Goal: Task Accomplishment & Management: Complete application form

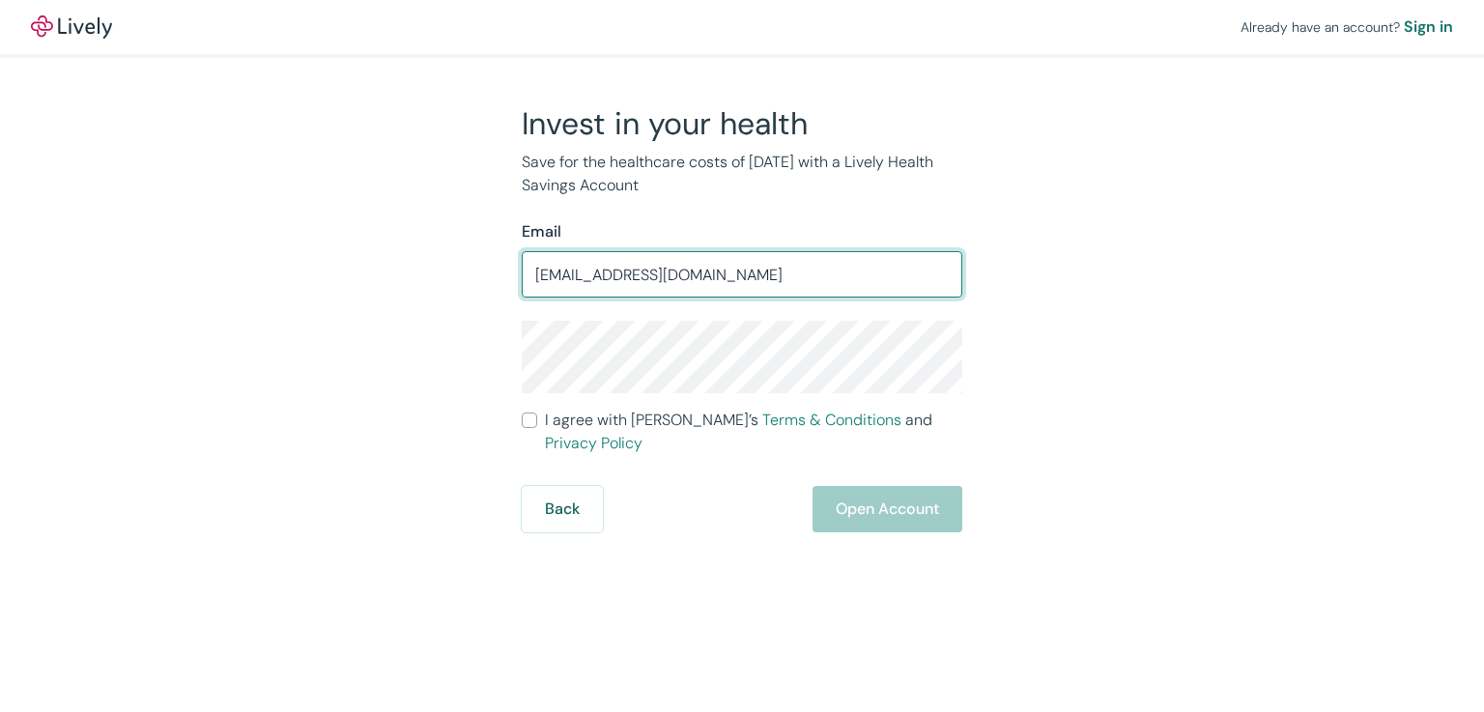
type input "[EMAIL_ADDRESS][DOMAIN_NAME]"
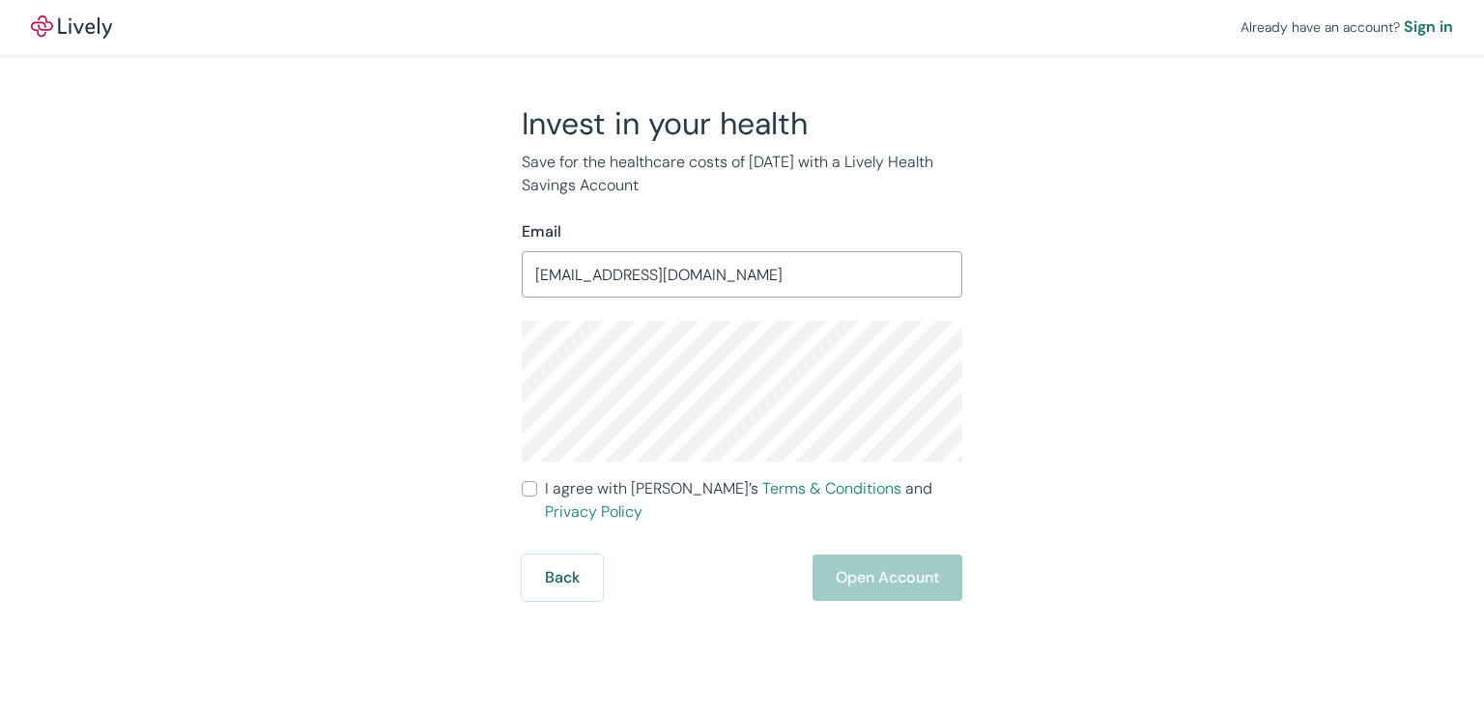
click at [529, 490] on input "I agree with Lively’s Terms & Conditions and Privacy Policy" at bounding box center [529, 488] width 15 height 15
checkbox input "true"
click at [881, 565] on button "Open Account" at bounding box center [888, 578] width 150 height 46
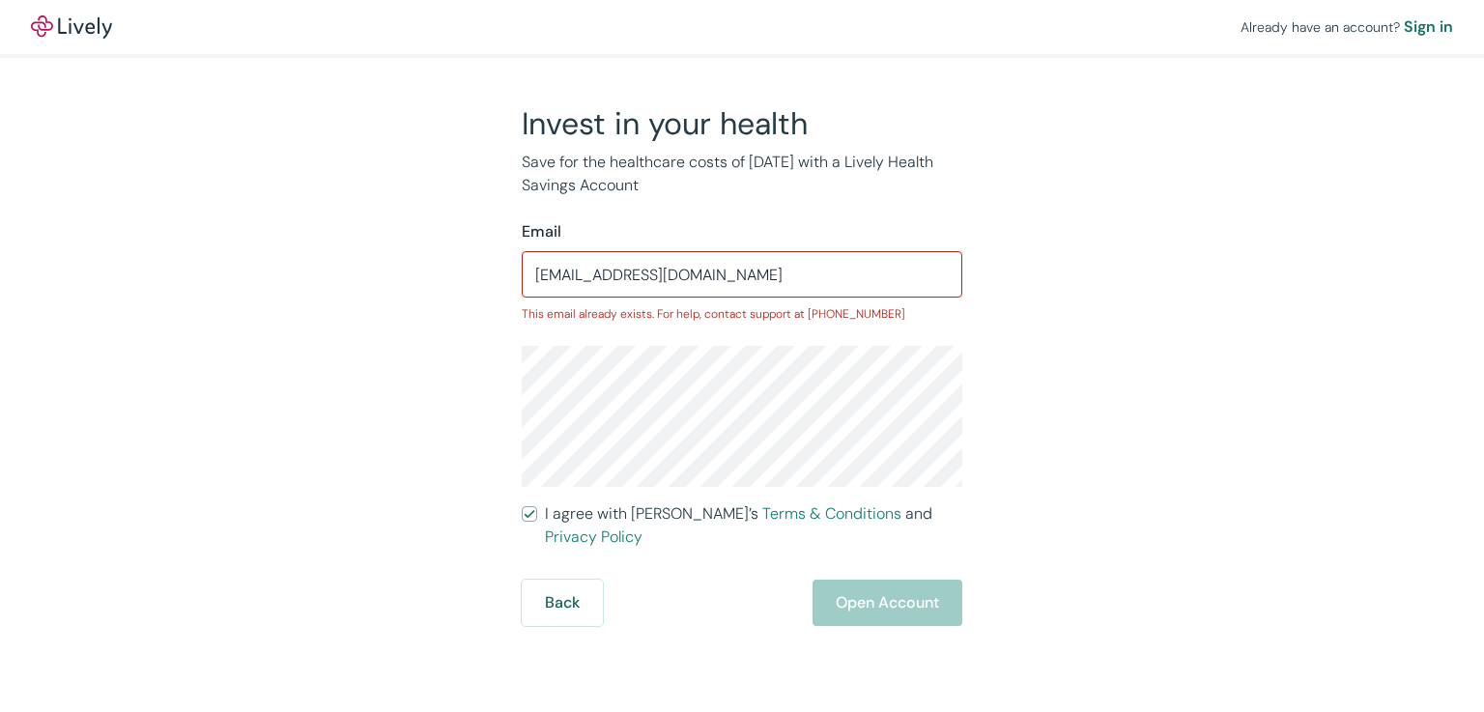
click at [884, 587] on div "Back Open Account" at bounding box center [742, 603] width 441 height 46
click at [702, 278] on input "[EMAIL_ADDRESS][DOMAIN_NAME]" at bounding box center [742, 274] width 441 height 39
click at [848, 580] on div "Back Open Account" at bounding box center [742, 603] width 441 height 46
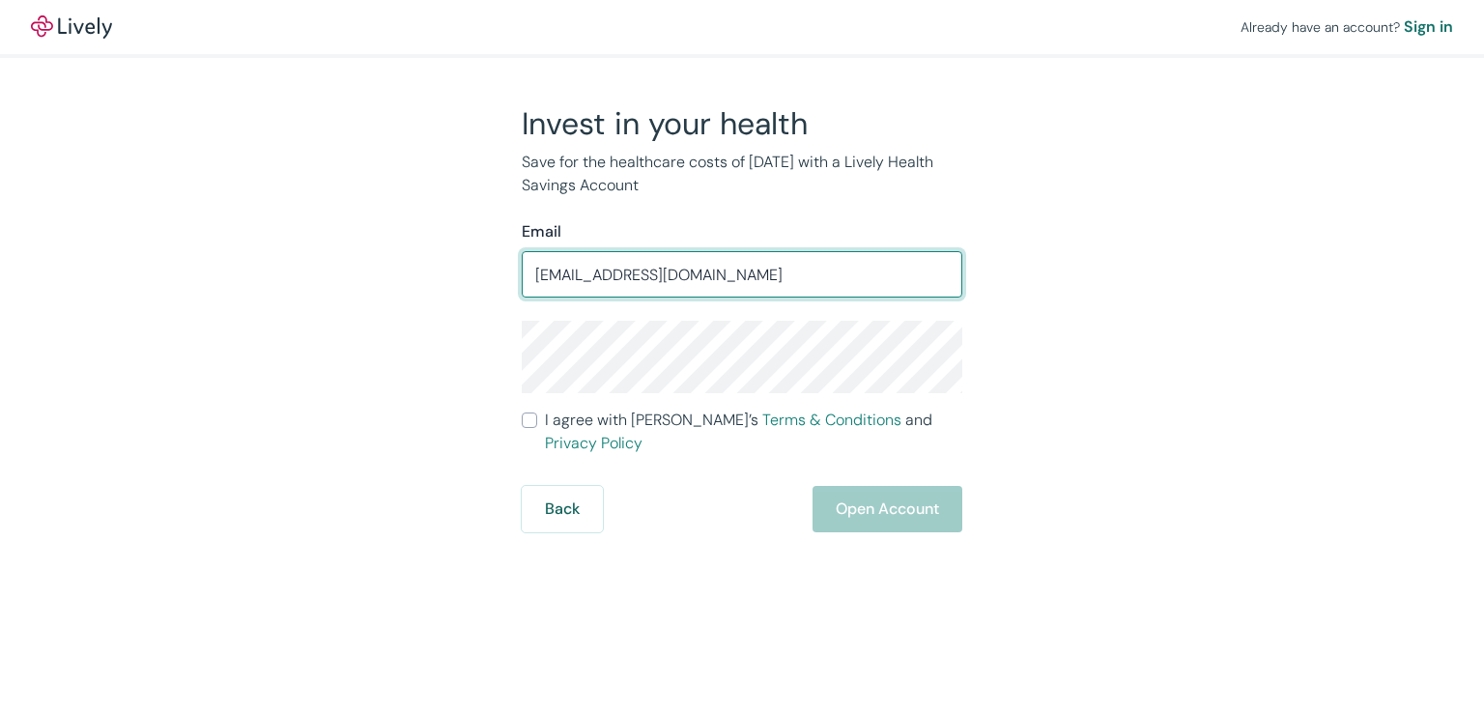
type input "[EMAIL_ADDRESS][DOMAIN_NAME]"
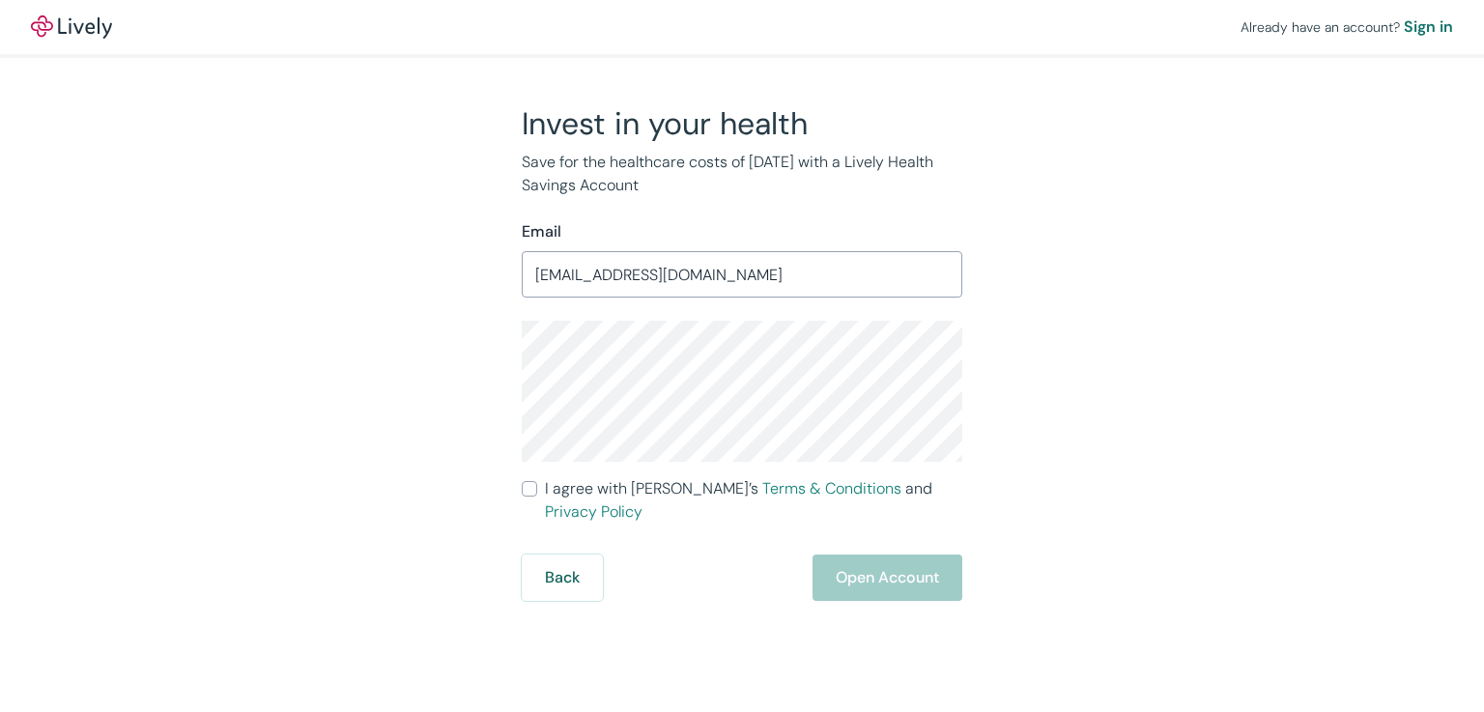
click at [530, 488] on input "I agree with Lively’s Terms & Conditions and Privacy Policy" at bounding box center [529, 488] width 15 height 15
checkbox input "true"
click at [863, 555] on button "Open Account" at bounding box center [888, 578] width 150 height 46
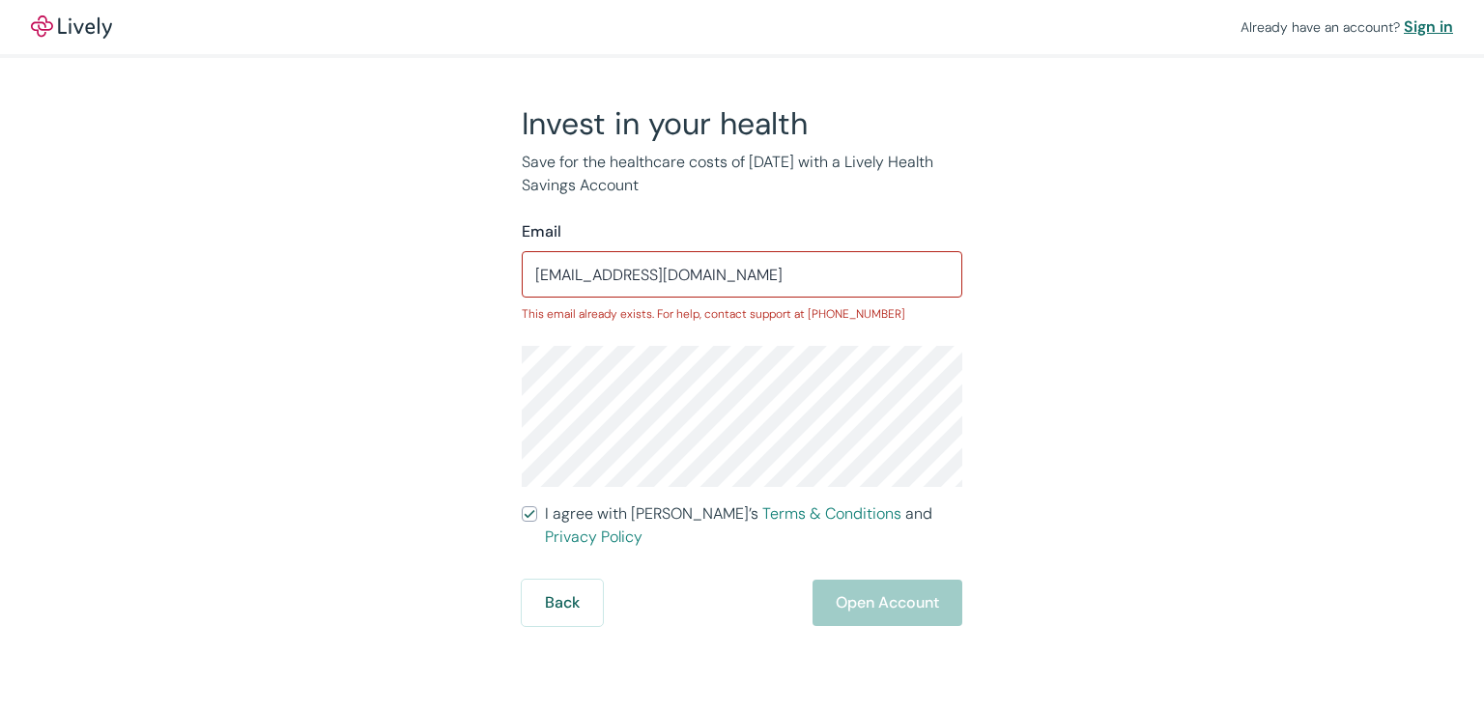
click at [1438, 17] on div "Sign in" at bounding box center [1428, 26] width 49 height 23
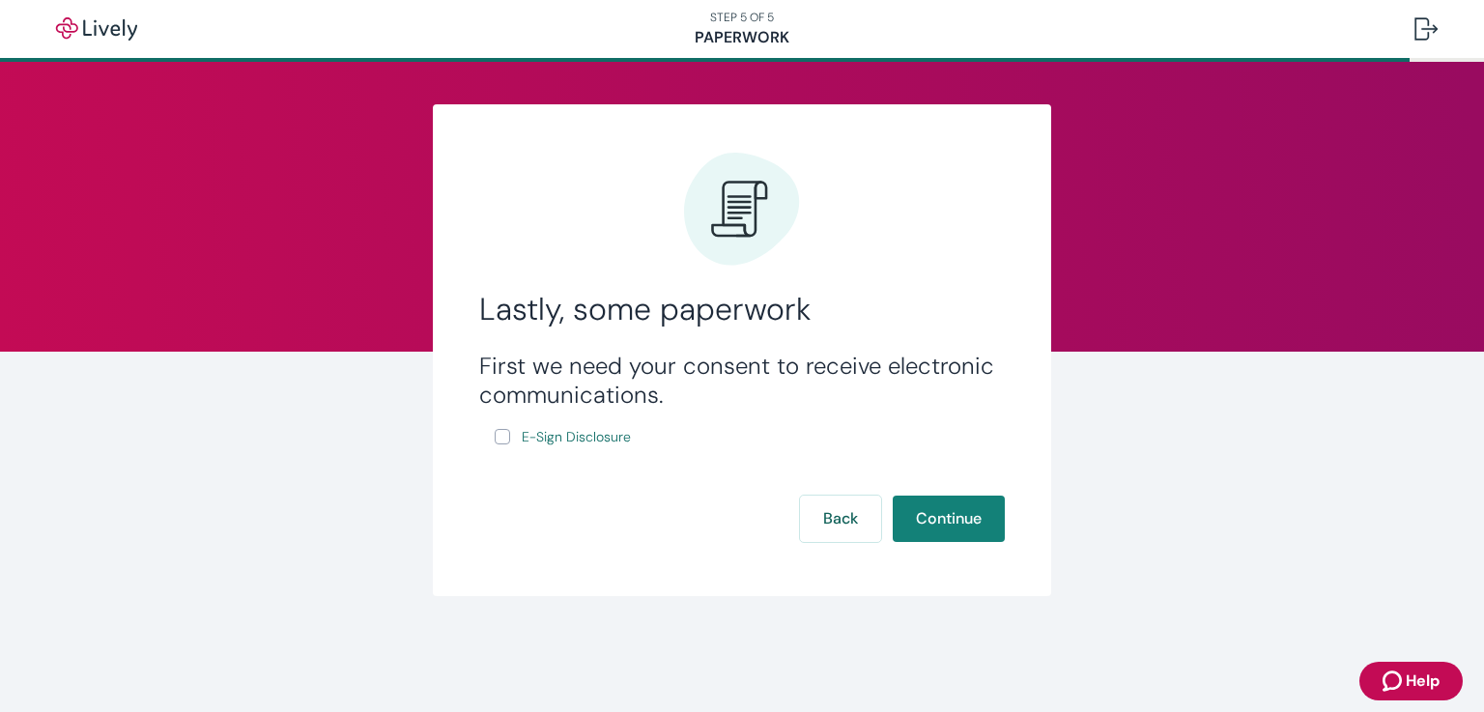
click at [508, 431] on input "E-Sign Disclosure" at bounding box center [502, 436] width 15 height 15
checkbox input "true"
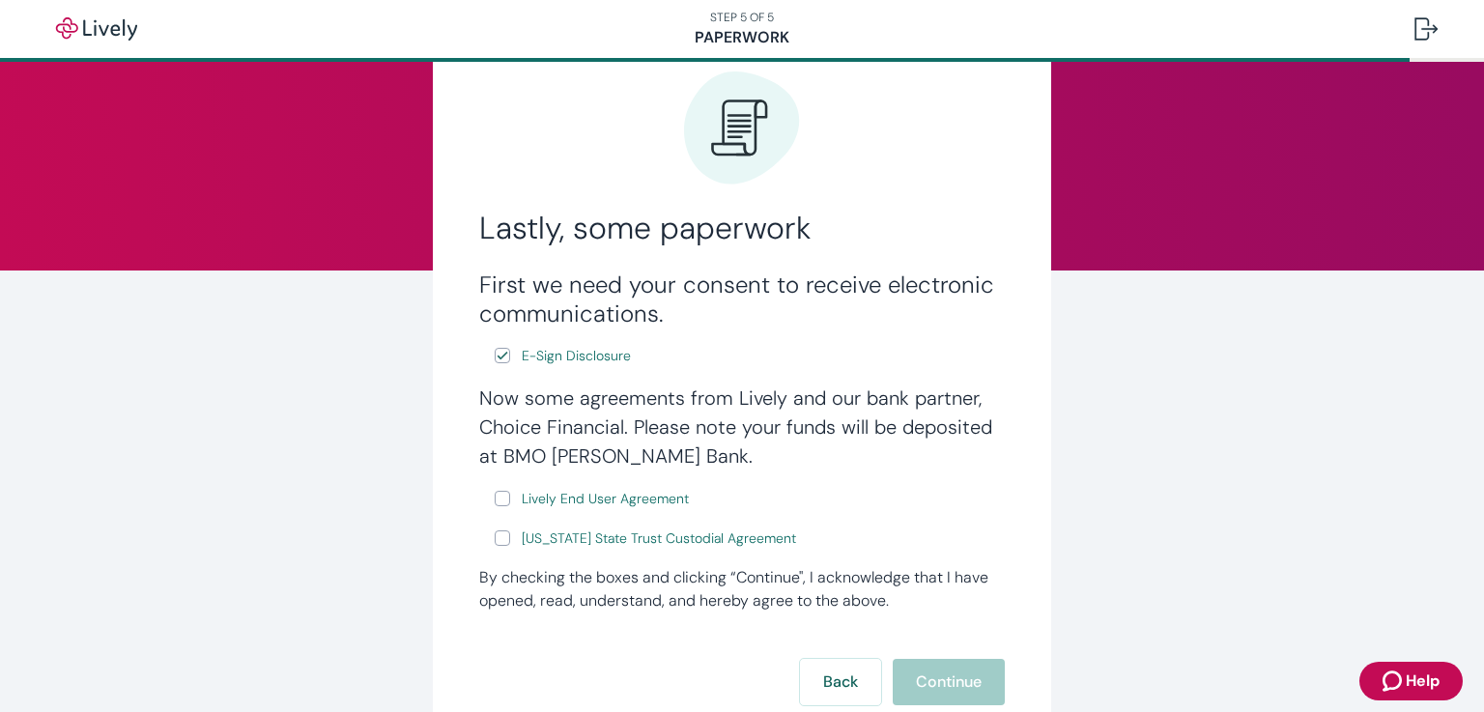
scroll to position [193, 0]
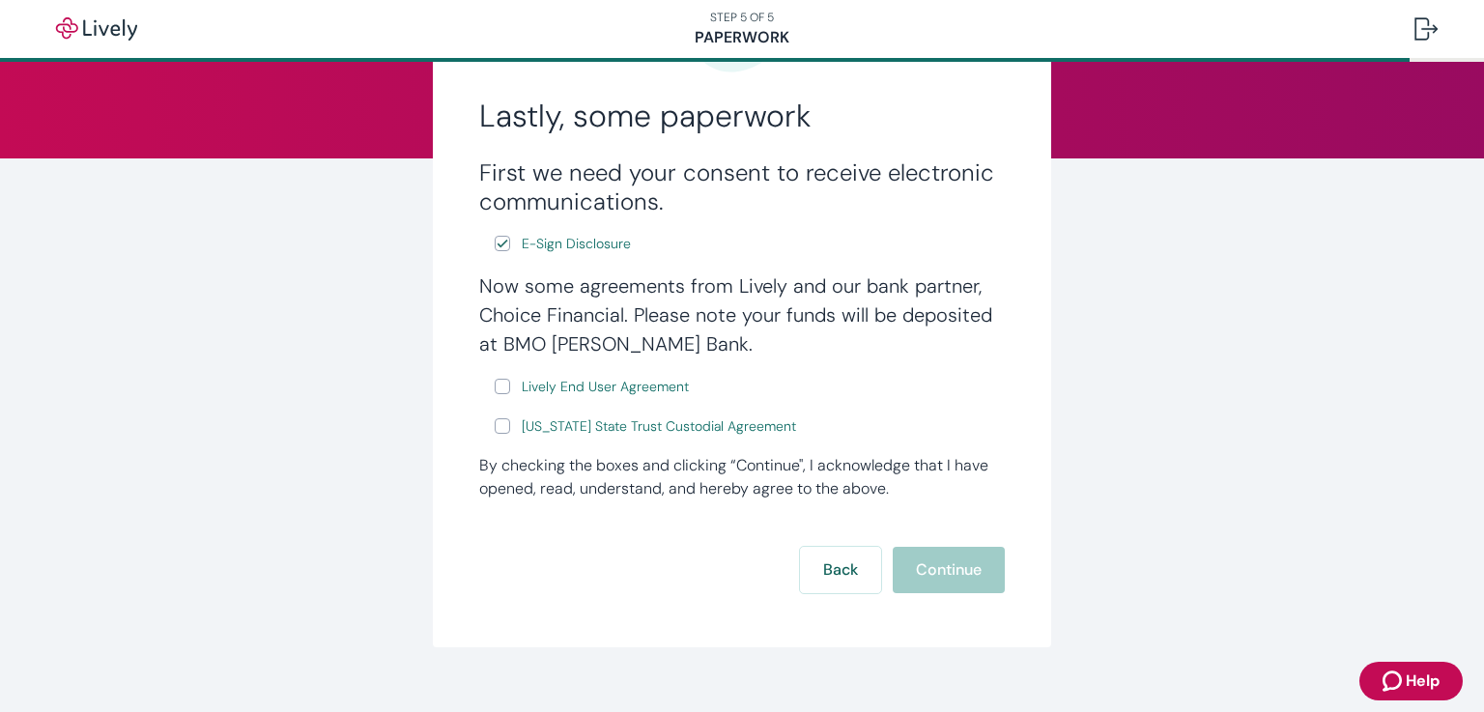
click at [499, 381] on input "Lively End User Agreement" at bounding box center [502, 386] width 15 height 15
checkbox input "true"
click at [500, 432] on input "[US_STATE] State Trust Custodial Agreement" at bounding box center [502, 425] width 15 height 15
checkbox input "true"
click at [940, 569] on button "Continue" at bounding box center [949, 570] width 112 height 46
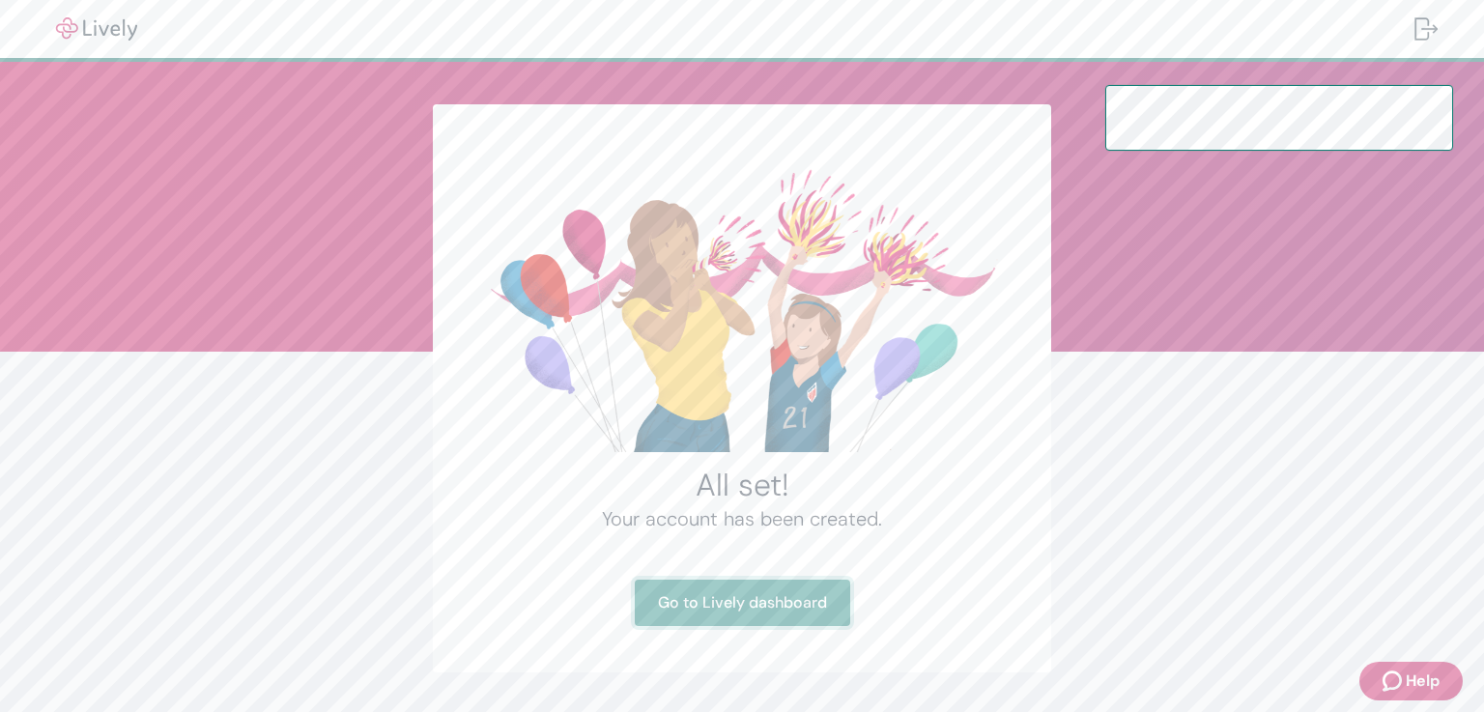
click at [791, 605] on link "Go to Lively dashboard" at bounding box center [742, 603] width 215 height 46
